Goal: Information Seeking & Learning: Learn about a topic

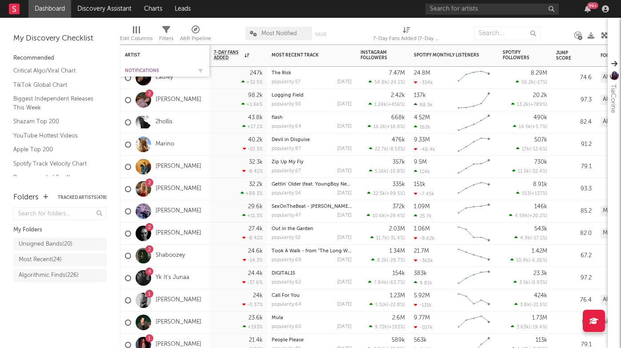
click at [138, 70] on div "Notifications" at bounding box center [158, 70] width 67 height 5
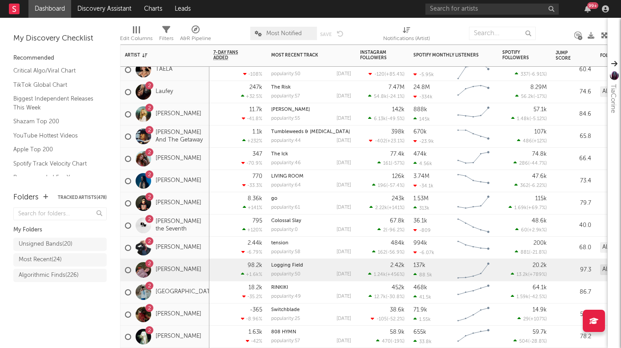
click at [188, 278] on div "2 [PERSON_NAME]" at bounding box center [163, 270] width 76 height 26
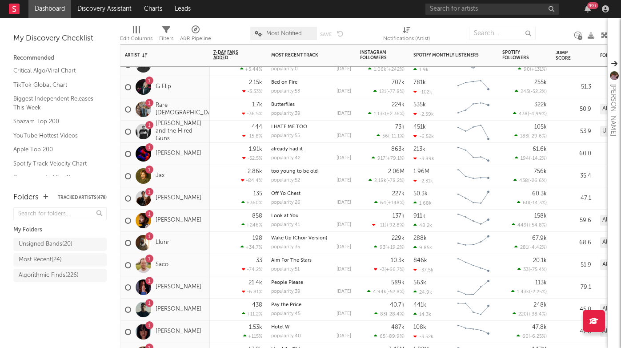
click at [278, 33] on span "Most Notified" at bounding box center [284, 34] width 36 height 6
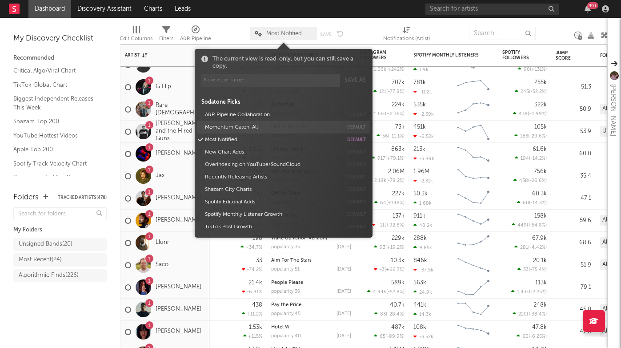
click at [241, 126] on button "Momentum Catch-All" at bounding box center [272, 127] width 141 height 12
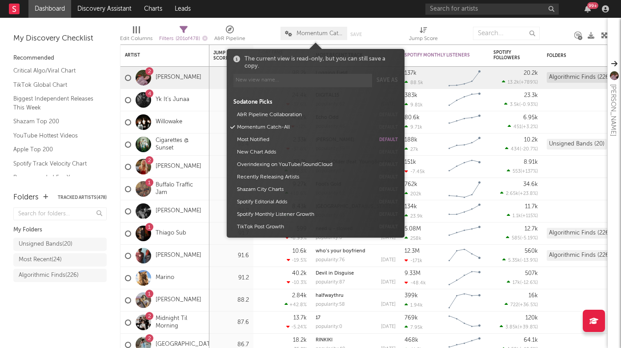
click at [62, 316] on div "Folders Tracked Artists ( 478 ) My Folders Unsigned Bands ( 20 ) Most Recent ( …" at bounding box center [60, 265] width 120 height 165
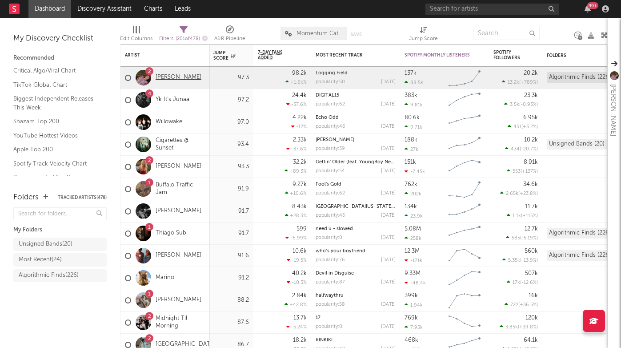
click at [181, 76] on link "[PERSON_NAME]" at bounding box center [179, 78] width 46 height 8
click at [173, 141] on link "Cigarettes @ Sunset" at bounding box center [180, 144] width 49 height 15
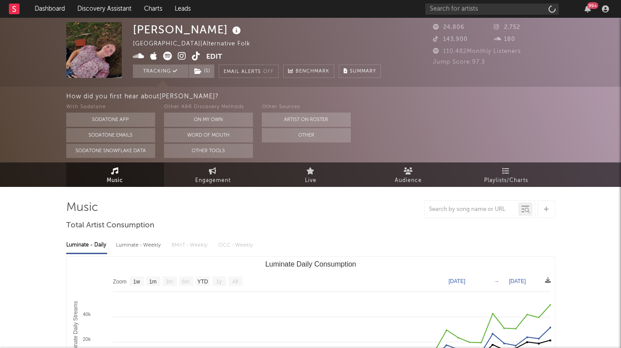
select select "1w"
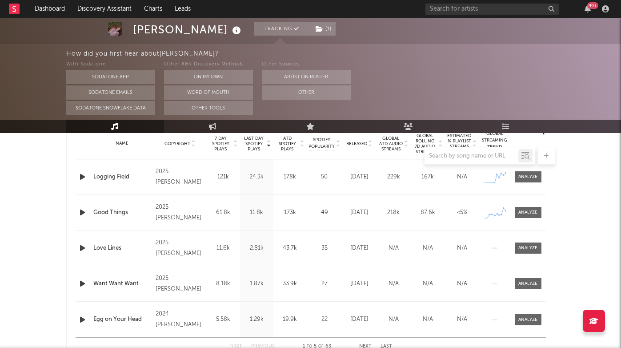
scroll to position [367, 0]
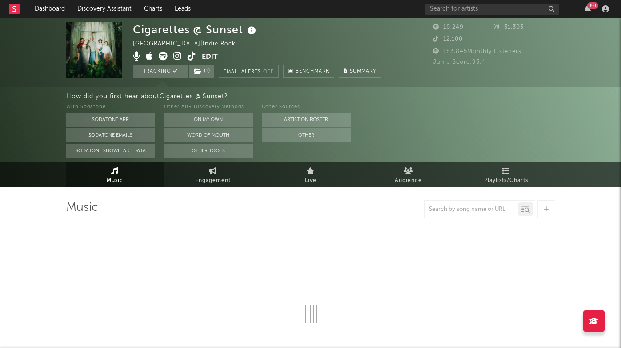
select select "1w"
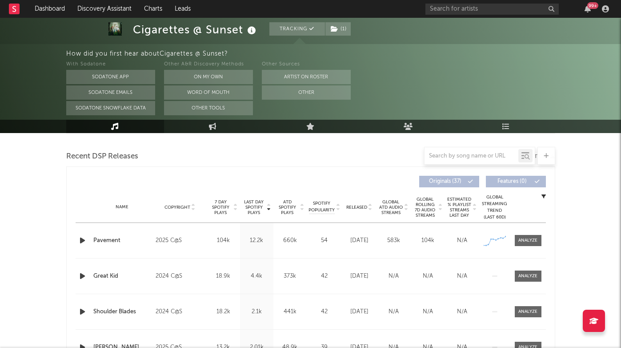
scroll to position [319, 0]
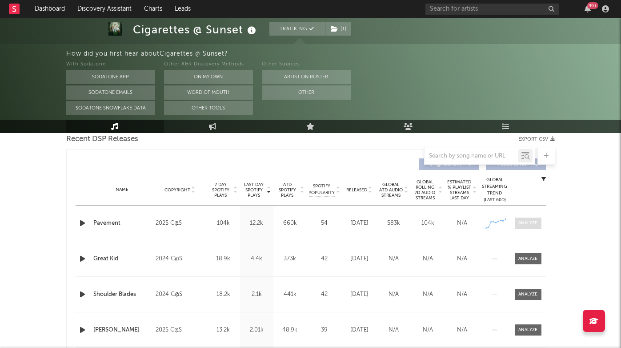
click at [530, 223] on div at bounding box center [527, 223] width 19 height 7
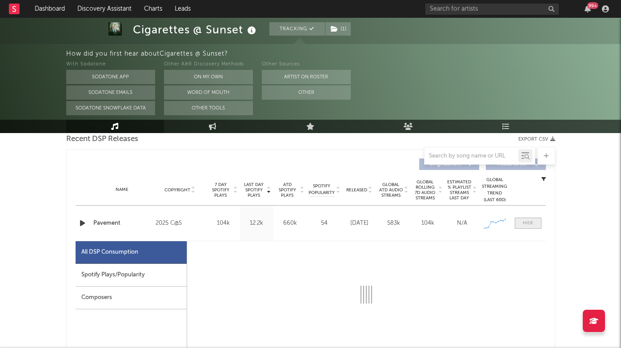
select select "1w"
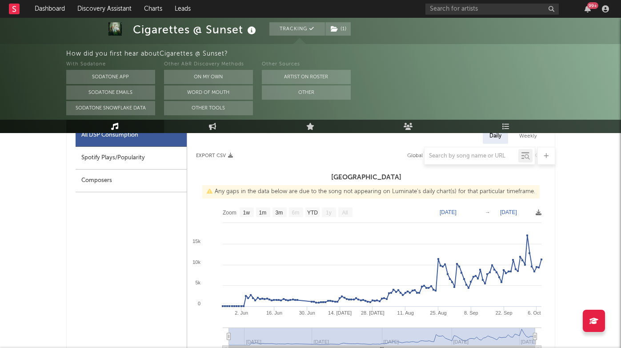
scroll to position [429, 0]
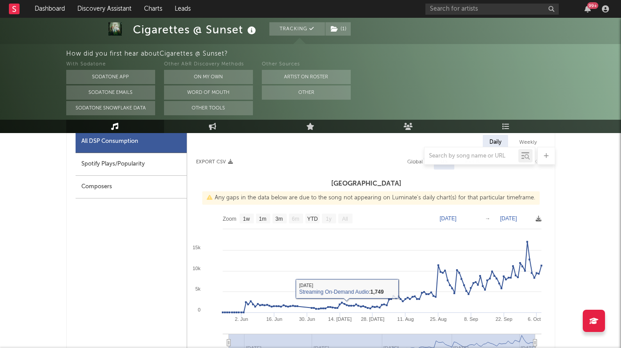
click at [147, 171] on div "Spotify Plays/Popularity" at bounding box center [131, 164] width 111 height 23
select select "1w"
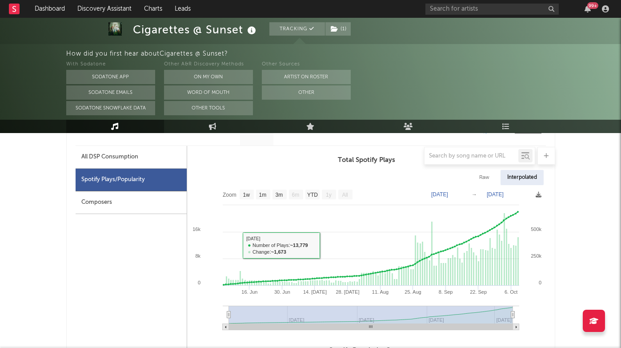
scroll to position [406, 0]
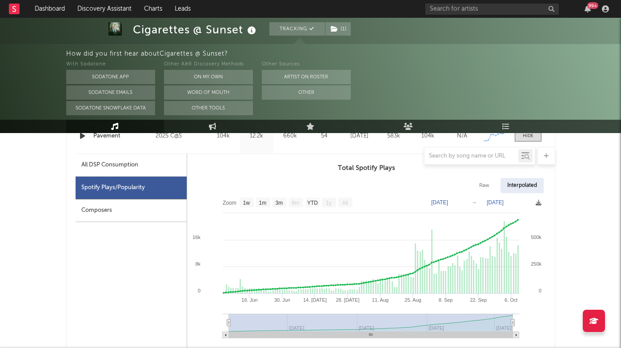
click at [132, 168] on div "All DSP Consumption" at bounding box center [109, 165] width 57 height 11
select select "1w"
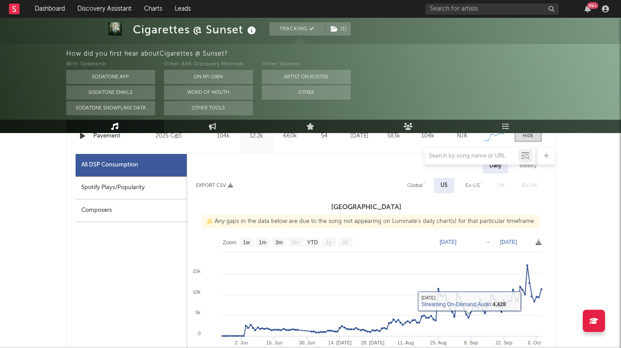
click at [415, 185] on div "Global" at bounding box center [415, 185] width 16 height 11
select select "1w"
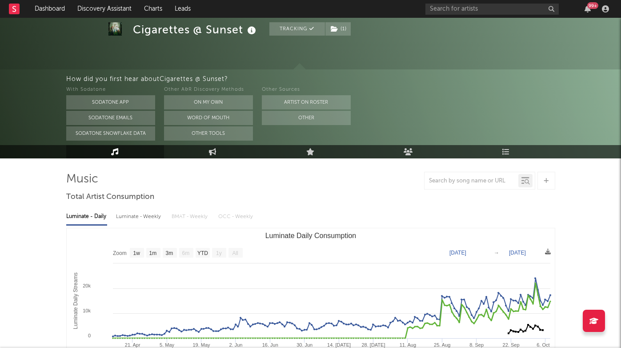
scroll to position [0, 0]
